Goal: Task Accomplishment & Management: Manage account settings

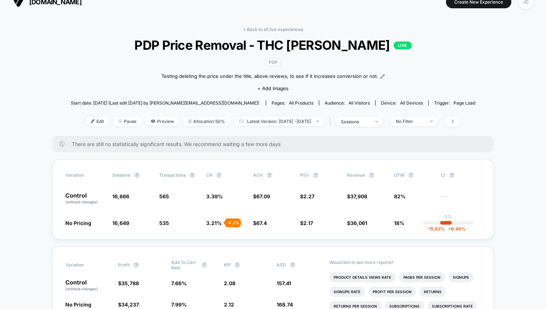
scroll to position [9, 0]
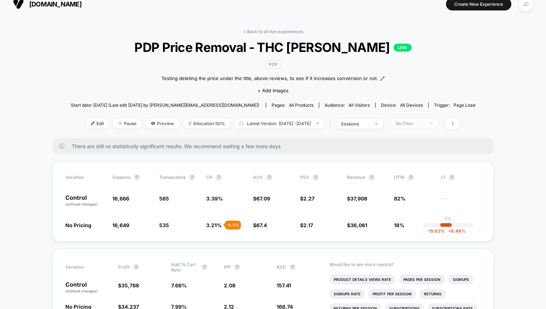
click at [425, 123] on div "No Filter" at bounding box center [410, 123] width 29 height 5
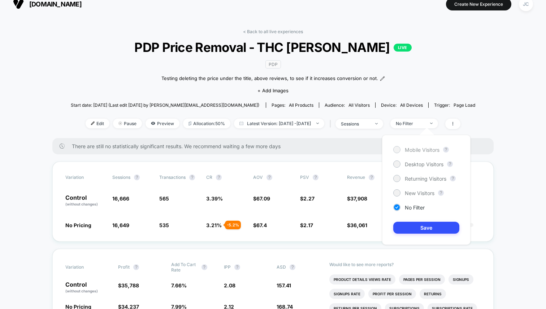
click at [397, 149] on div at bounding box center [396, 149] width 5 height 5
click at [423, 227] on button "Save" at bounding box center [426, 228] width 66 height 12
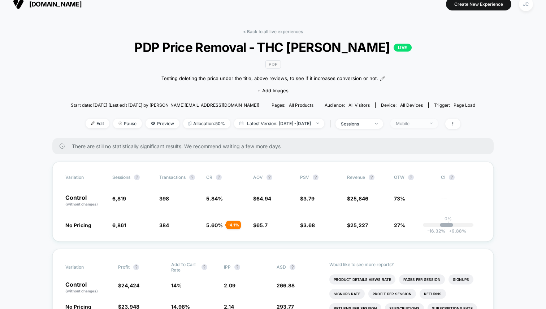
click at [422, 123] on div "Mobile" at bounding box center [410, 123] width 29 height 5
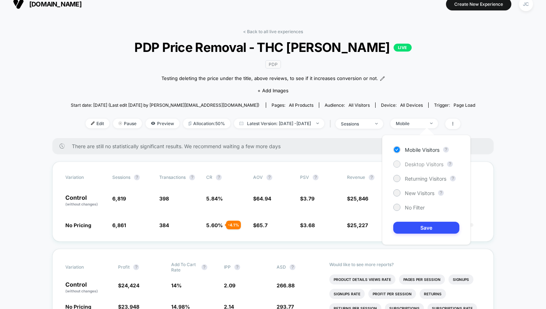
click at [398, 166] on div at bounding box center [396, 163] width 5 height 5
click at [425, 230] on button "Save" at bounding box center [426, 228] width 66 height 12
